Goal: Find specific fact: Find specific fact

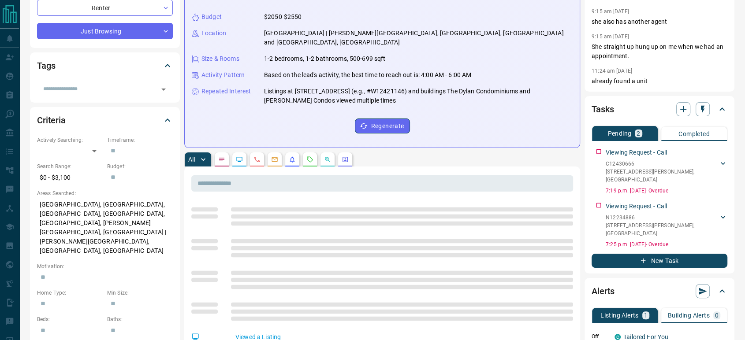
scroll to position [147, 0]
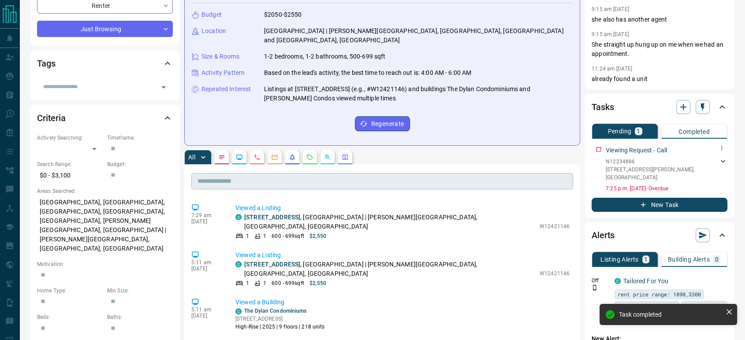
drag, startPoint x: 597, startPoint y: 156, endPoint x: 441, endPoint y: 179, distance: 157.7
click at [606, 150] on p "Viewing Request - Call" at bounding box center [636, 150] width 61 height 9
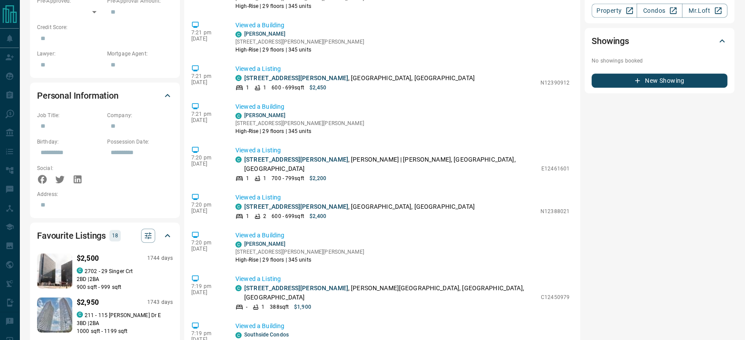
scroll to position [1126, 0]
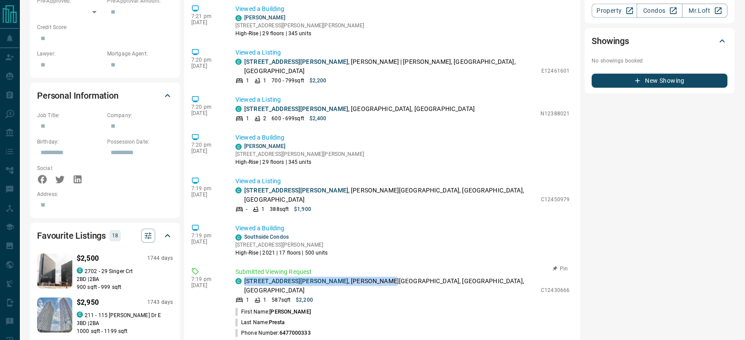
drag, startPoint x: 343, startPoint y: 217, endPoint x: 242, endPoint y: 217, distance: 100.9
click at [242, 277] on div "C [STREET_ADDRESS][PERSON_NAME][PERSON_NAME]" at bounding box center [385, 286] width 301 height 19
copy p "[STREET_ADDRESS][PERSON_NAME][PERSON_NAME]"
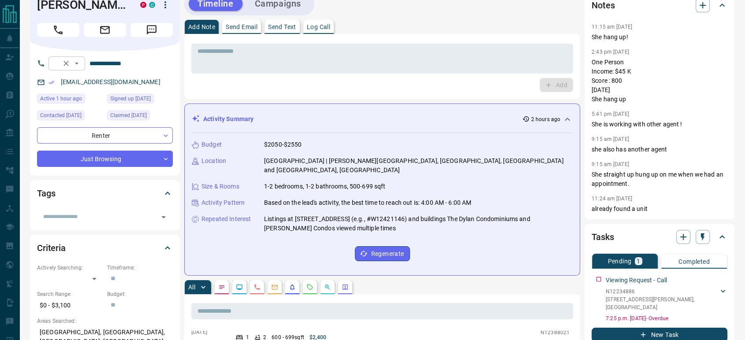
scroll to position [0, 0]
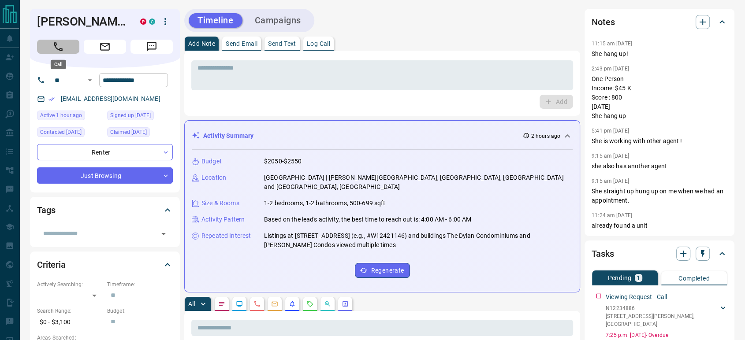
drag, startPoint x: 60, startPoint y: 47, endPoint x: 171, endPoint y: 109, distance: 127.9
click at [60, 47] on icon "Call" at bounding box center [57, 46] width 11 height 11
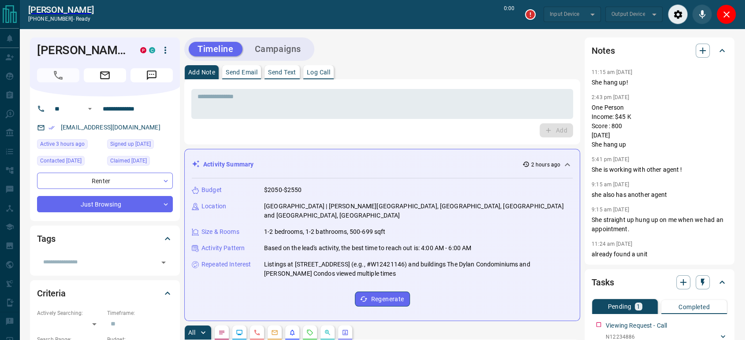
type input "*******"
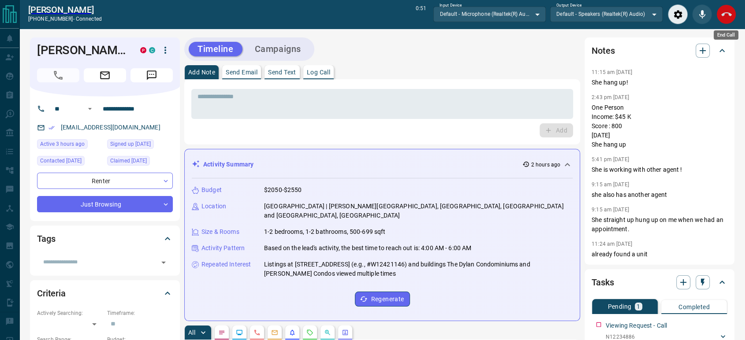
click at [730, 13] on icon "End Call" at bounding box center [726, 14] width 11 height 4
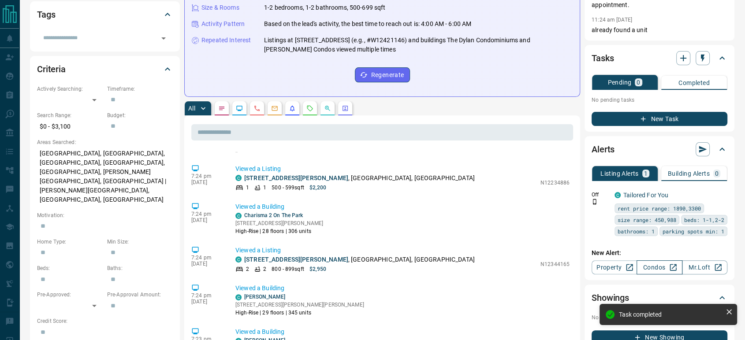
scroll to position [882, 0]
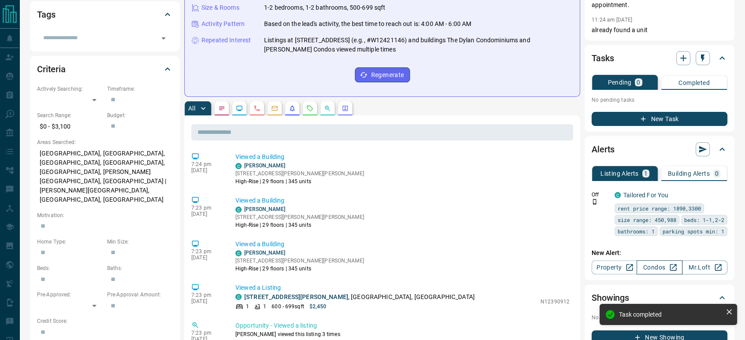
click at [657, 275] on link "Condos" at bounding box center [659, 268] width 45 height 14
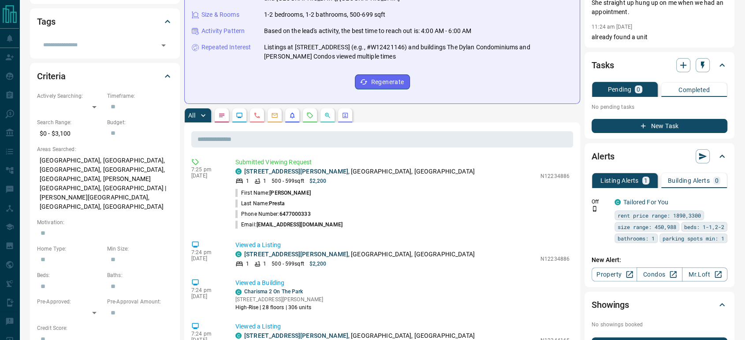
scroll to position [245, 0]
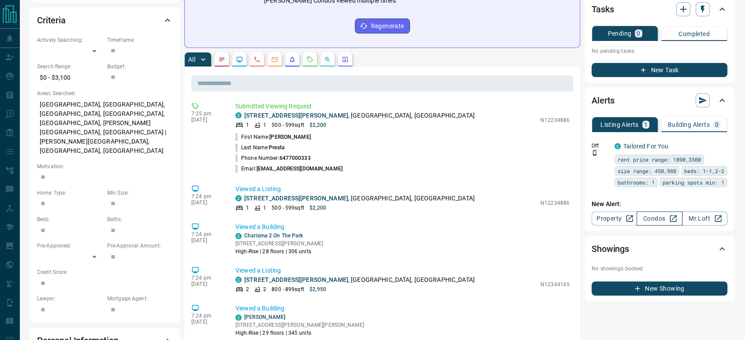
click at [663, 226] on link "Condos" at bounding box center [659, 219] width 45 height 14
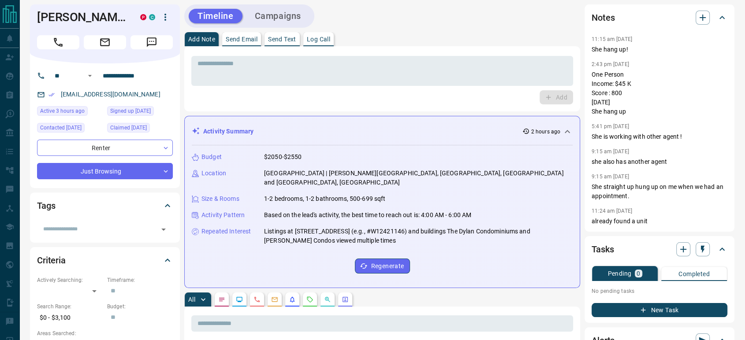
scroll to position [0, 0]
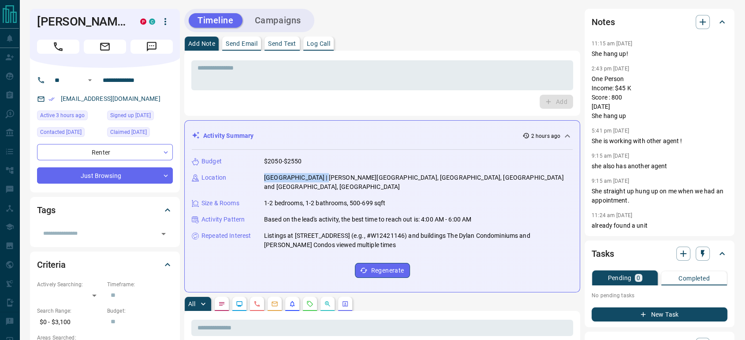
drag, startPoint x: 318, startPoint y: 179, endPoint x: 264, endPoint y: 176, distance: 53.8
click at [264, 176] on p "[GEOGRAPHIC_DATA] | [PERSON_NAME][GEOGRAPHIC_DATA], [GEOGRAPHIC_DATA], [GEOGRAP…" at bounding box center [418, 182] width 309 height 19
copy p "[GEOGRAPHIC_DATA] | [PERSON_NAME][GEOGRAPHIC_DATA]"
drag, startPoint x: 432, startPoint y: 178, endPoint x: 391, endPoint y: 175, distance: 42.0
click at [391, 175] on p "[GEOGRAPHIC_DATA] | [PERSON_NAME][GEOGRAPHIC_DATA], [GEOGRAPHIC_DATA], [GEOGRAP…" at bounding box center [418, 182] width 309 height 19
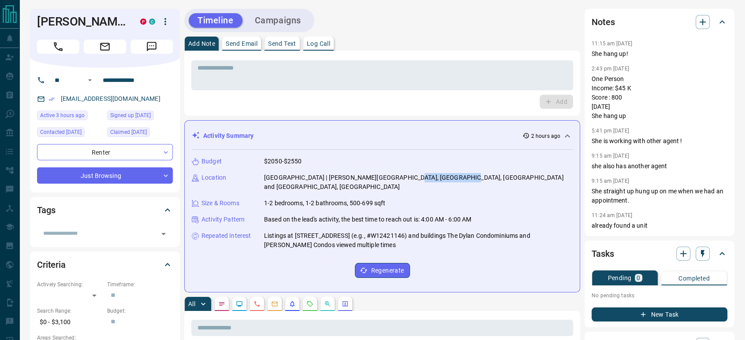
copy p "[GEOGRAPHIC_DATA],"
click at [87, 24] on h1 "[PERSON_NAME]" at bounding box center [82, 22] width 90 height 14
copy div "[PERSON_NAME] P C"
